Goal: Contribute content

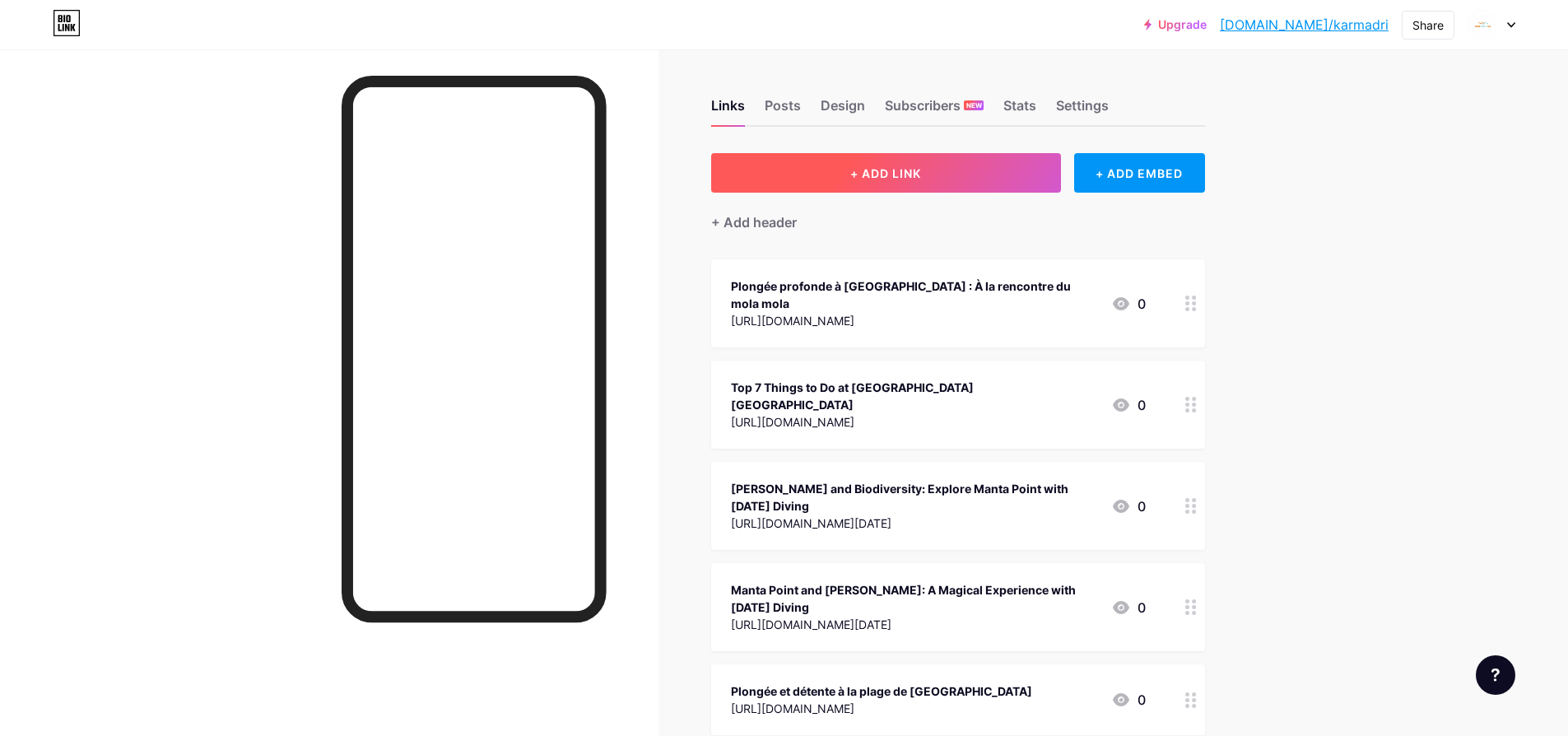
click at [921, 174] on span "+ ADD LINK" at bounding box center [885, 173] width 71 height 14
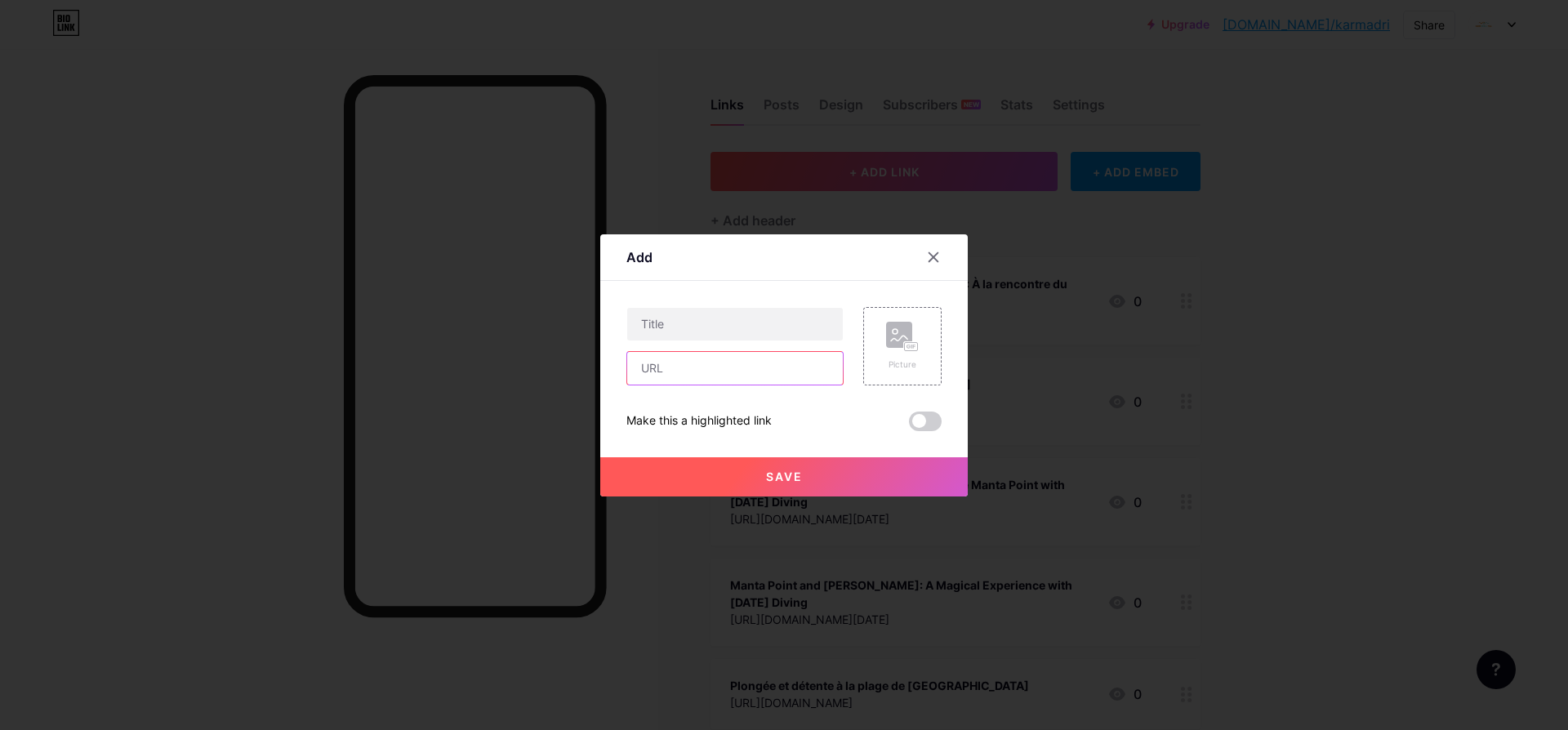
click at [658, 378] on input "text" at bounding box center [735, 368] width 215 height 33
drag, startPoint x: 666, startPoint y: 364, endPoint x: 657, endPoint y: 353, distance: 14.2
click at [666, 363] on input "text" at bounding box center [735, 368] width 215 height 33
click at [693, 365] on input "text" at bounding box center [735, 368] width 215 height 33
paste input "[URL][DOMAIN_NAME]"
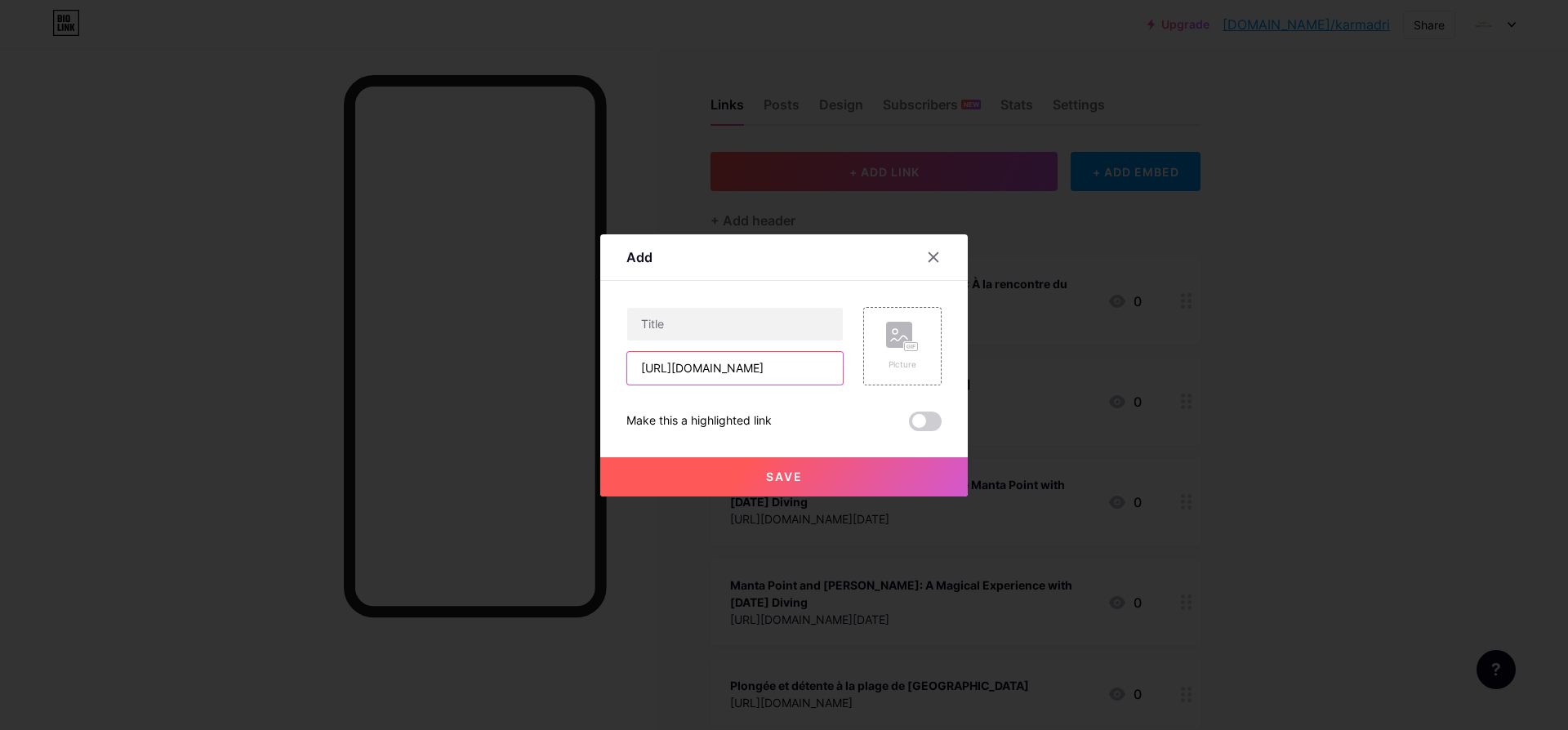
scroll to position [0, 470]
type input "[URL][DOMAIN_NAME]"
click at [744, 332] on input "text" at bounding box center [735, 324] width 215 height 33
paste input "Top 5 Unforgettable Diving Experiences in [GEOGRAPHIC_DATA]"
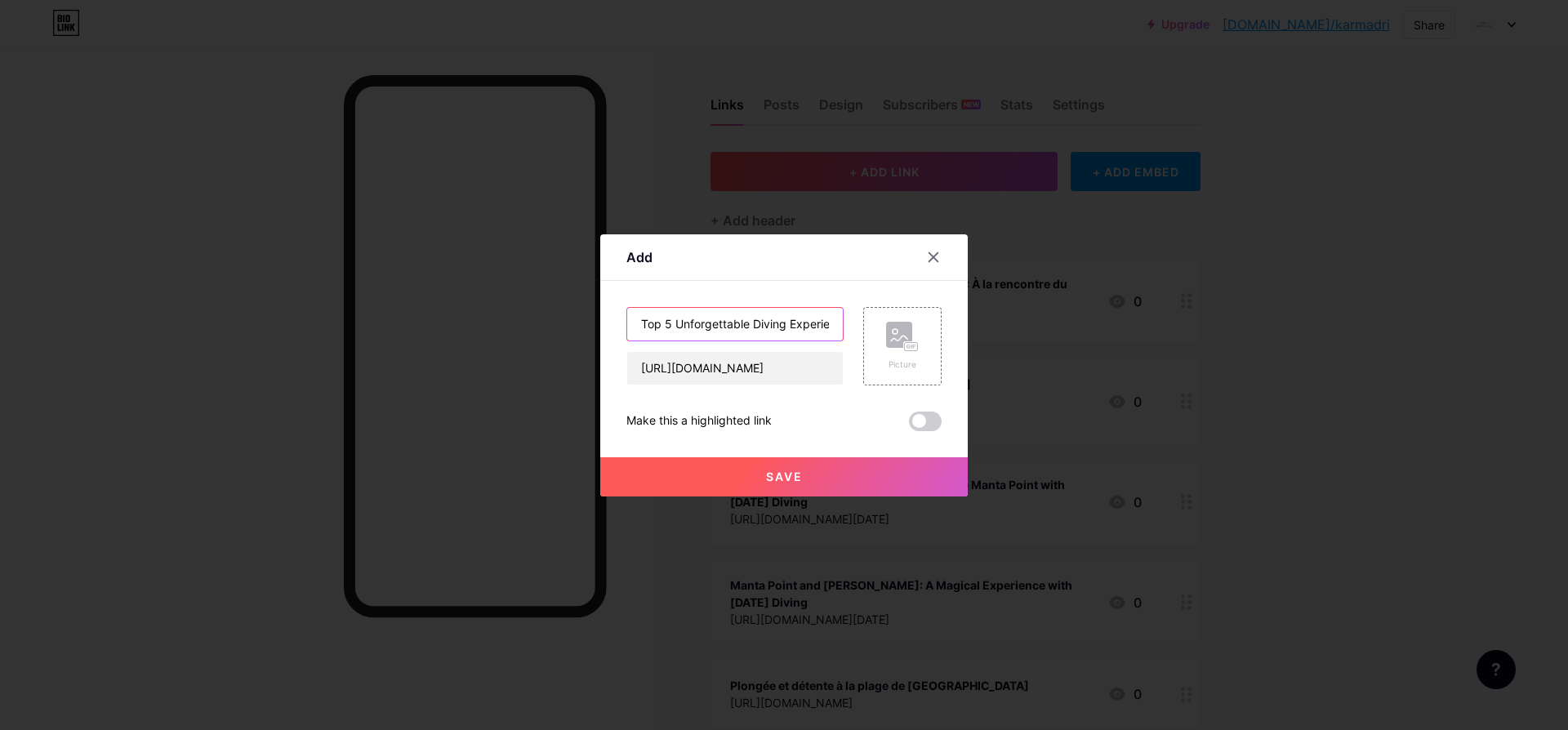
scroll to position [0, 110]
type input "Top 5 Unforgettable Diving Experiences in [GEOGRAPHIC_DATA]"
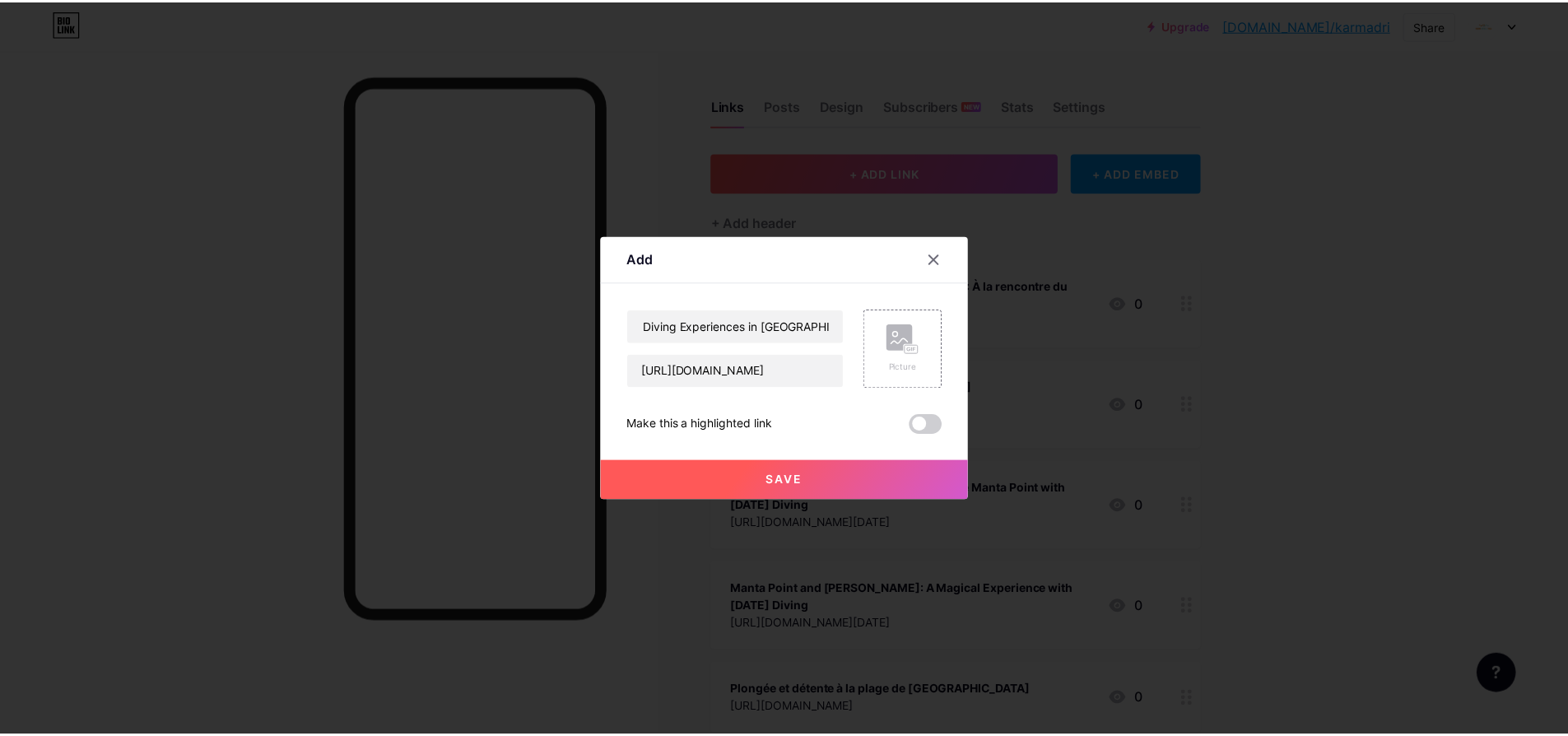
scroll to position [0, 0]
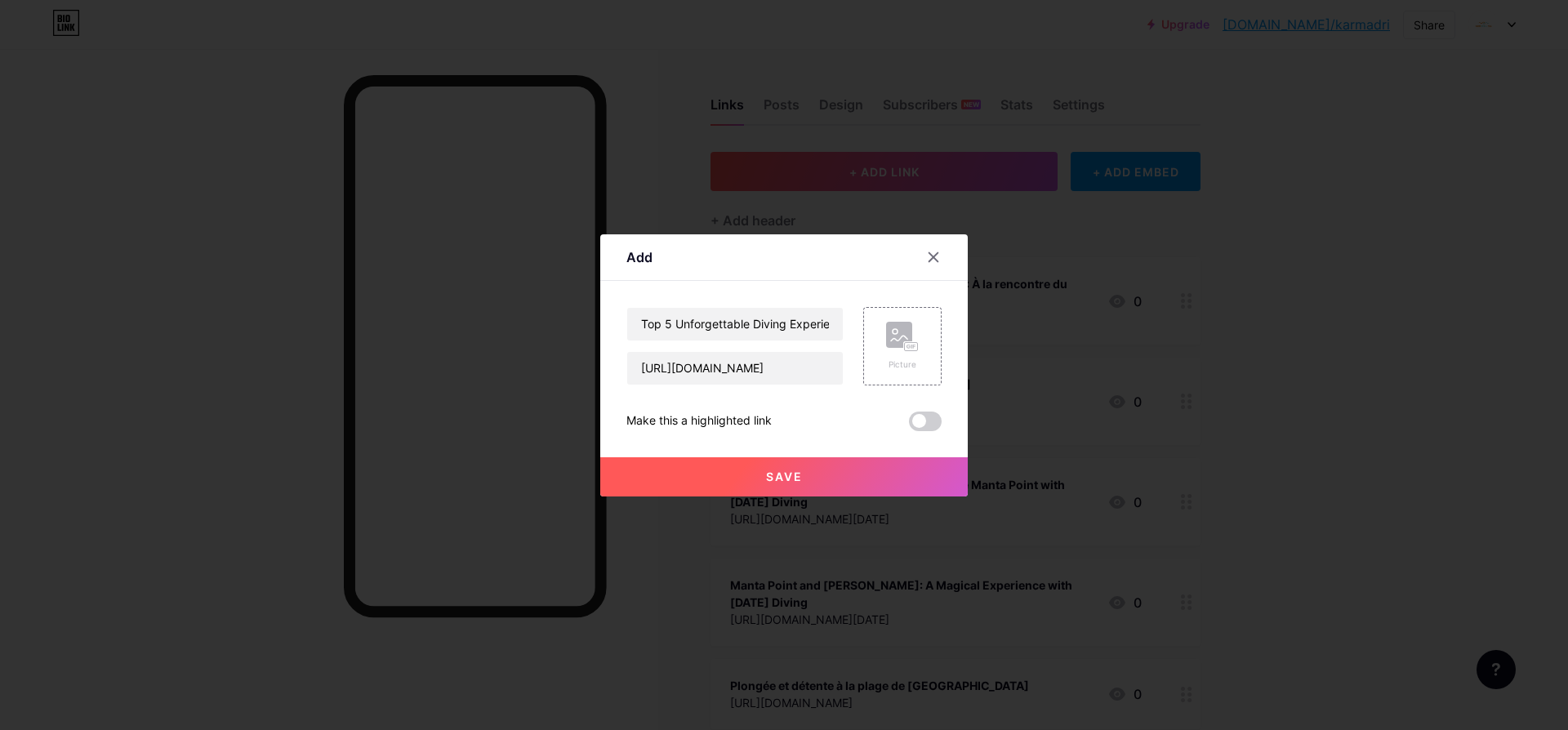
click at [776, 485] on button "Save" at bounding box center [784, 477] width 367 height 39
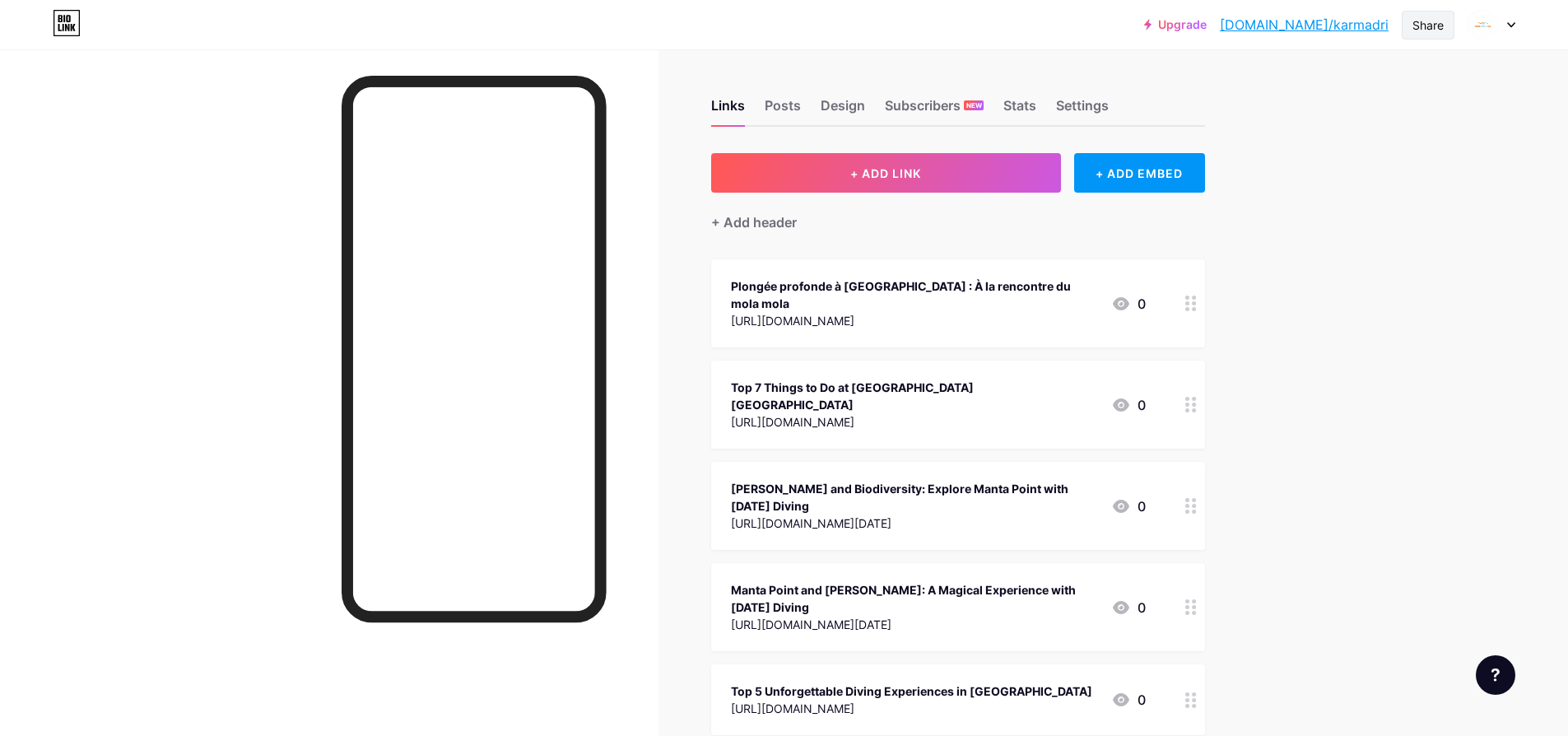
click at [1429, 27] on div "Share" at bounding box center [1427, 24] width 31 height 17
click at [1327, 92] on div "Copy link" at bounding box center [1331, 85] width 246 height 39
